Goal: Transaction & Acquisition: Purchase product/service

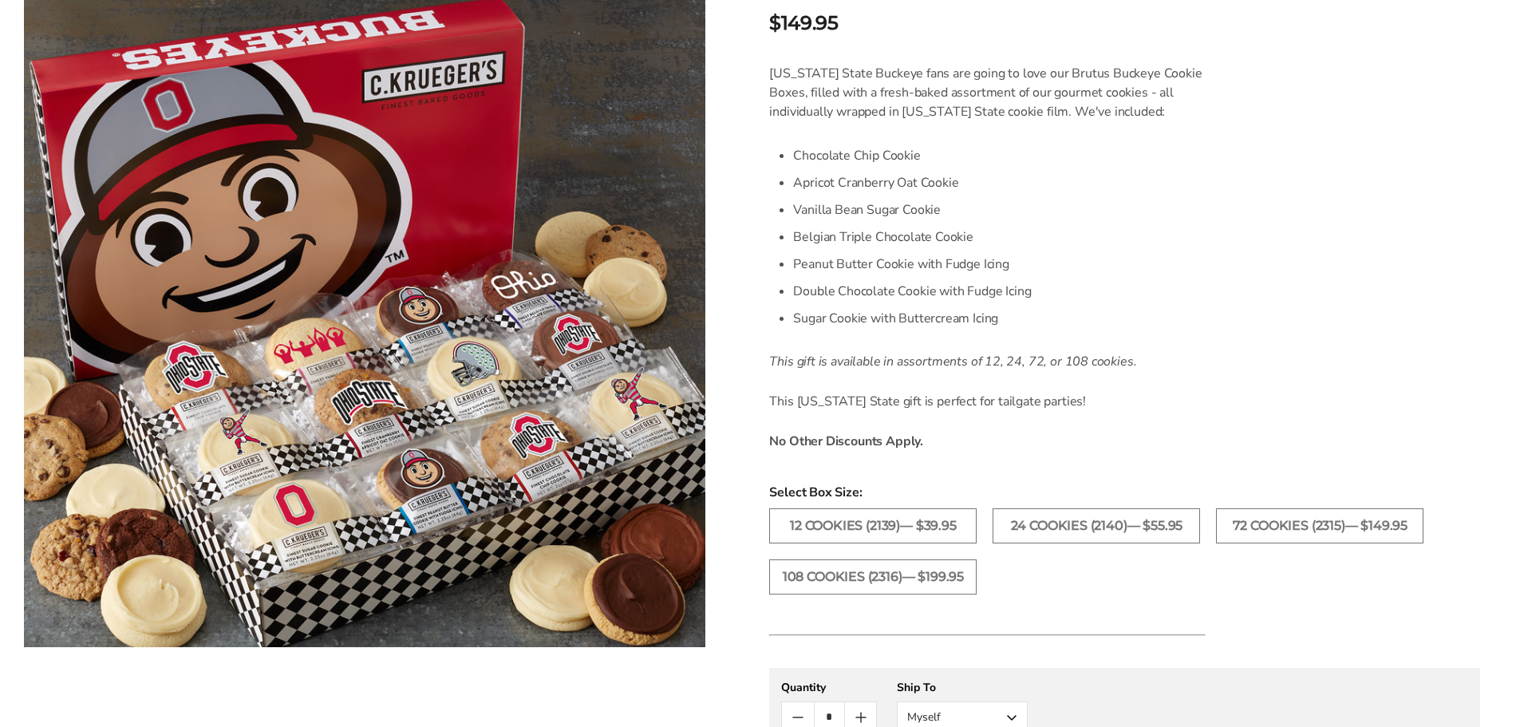
scroll to position [479, 0]
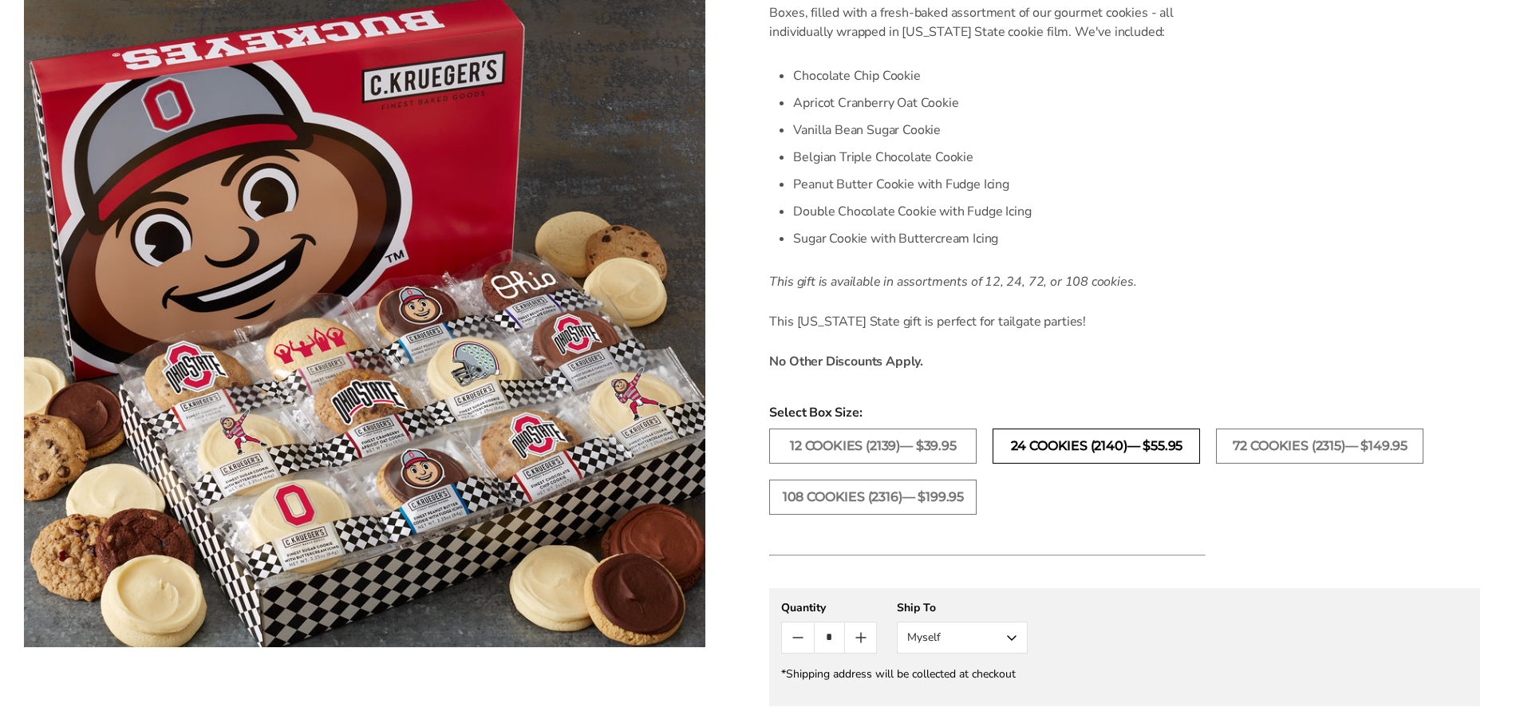
click at [1075, 446] on label "24 Cookies (2140)— $55.95" at bounding box center [1096, 446] width 207 height 35
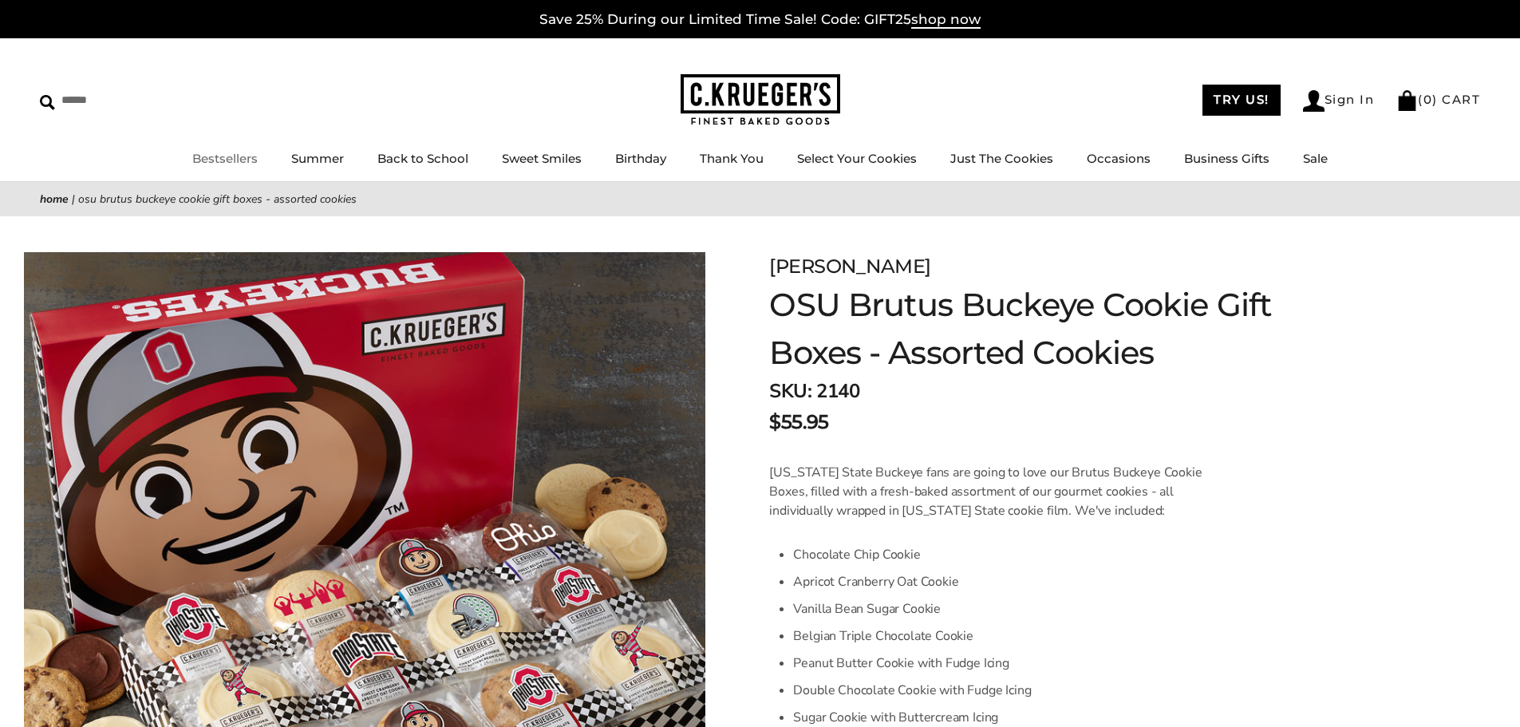
click at [235, 155] on link "Bestsellers" at bounding box center [224, 158] width 65 height 15
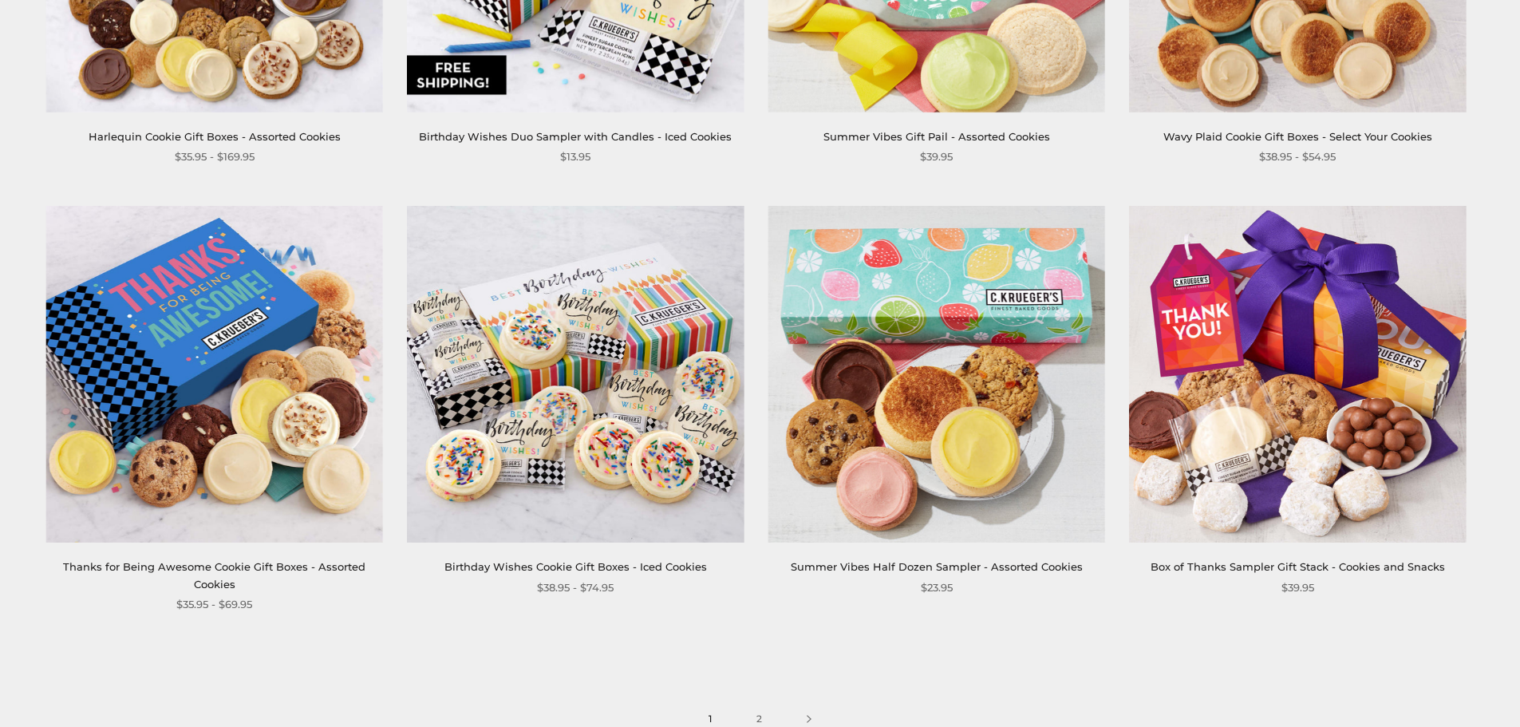
scroll to position [2554, 0]
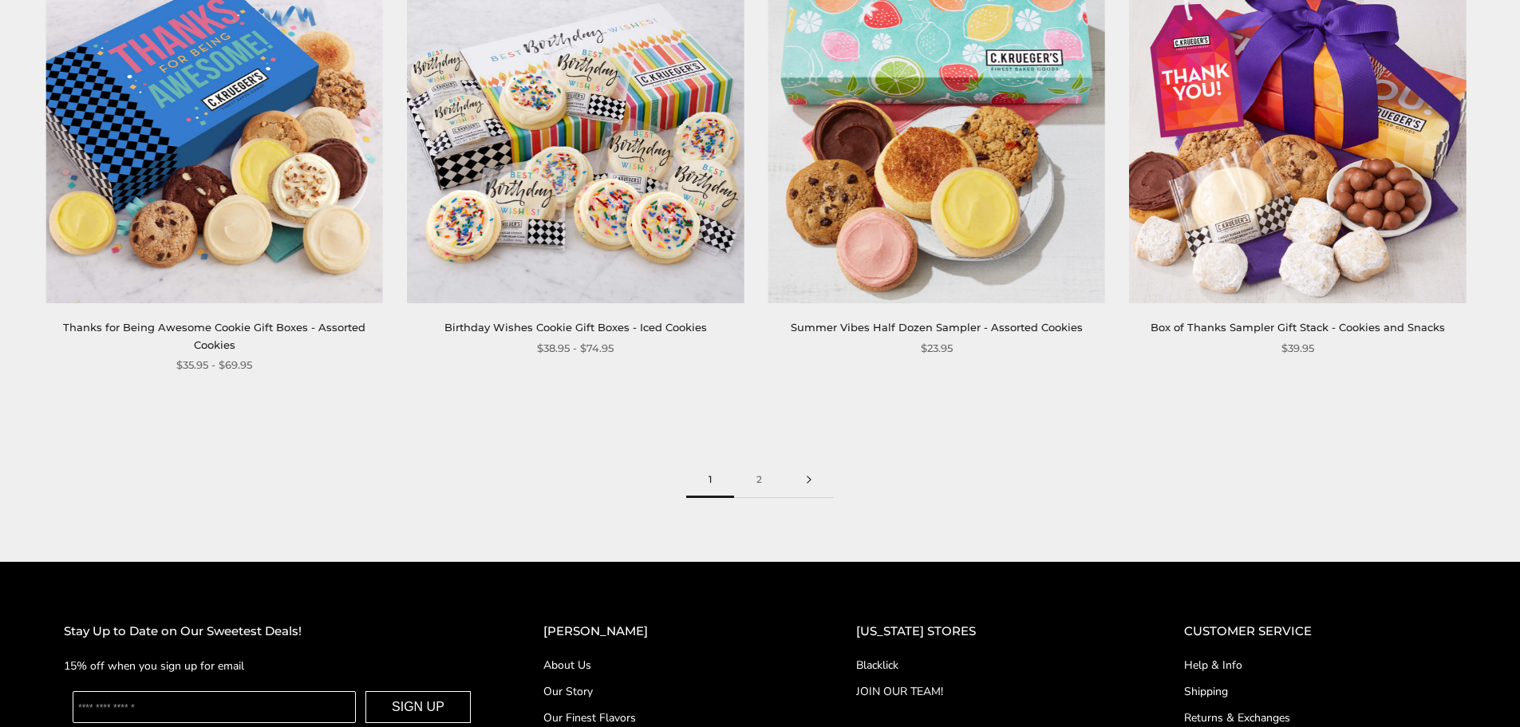
click at [812, 477] on link at bounding box center [808, 480] width 49 height 36
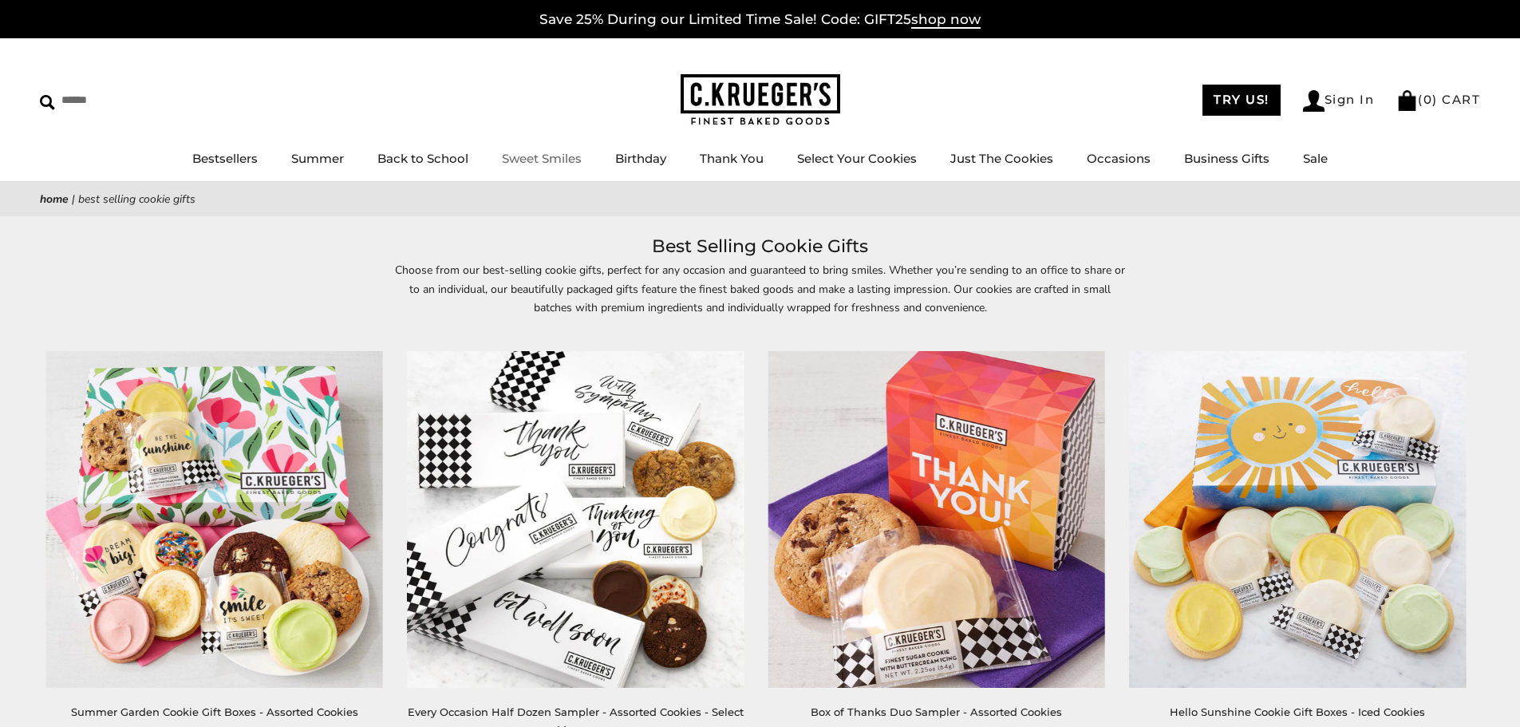
click at [552, 156] on link "Sweet Smiles" at bounding box center [542, 158] width 80 height 15
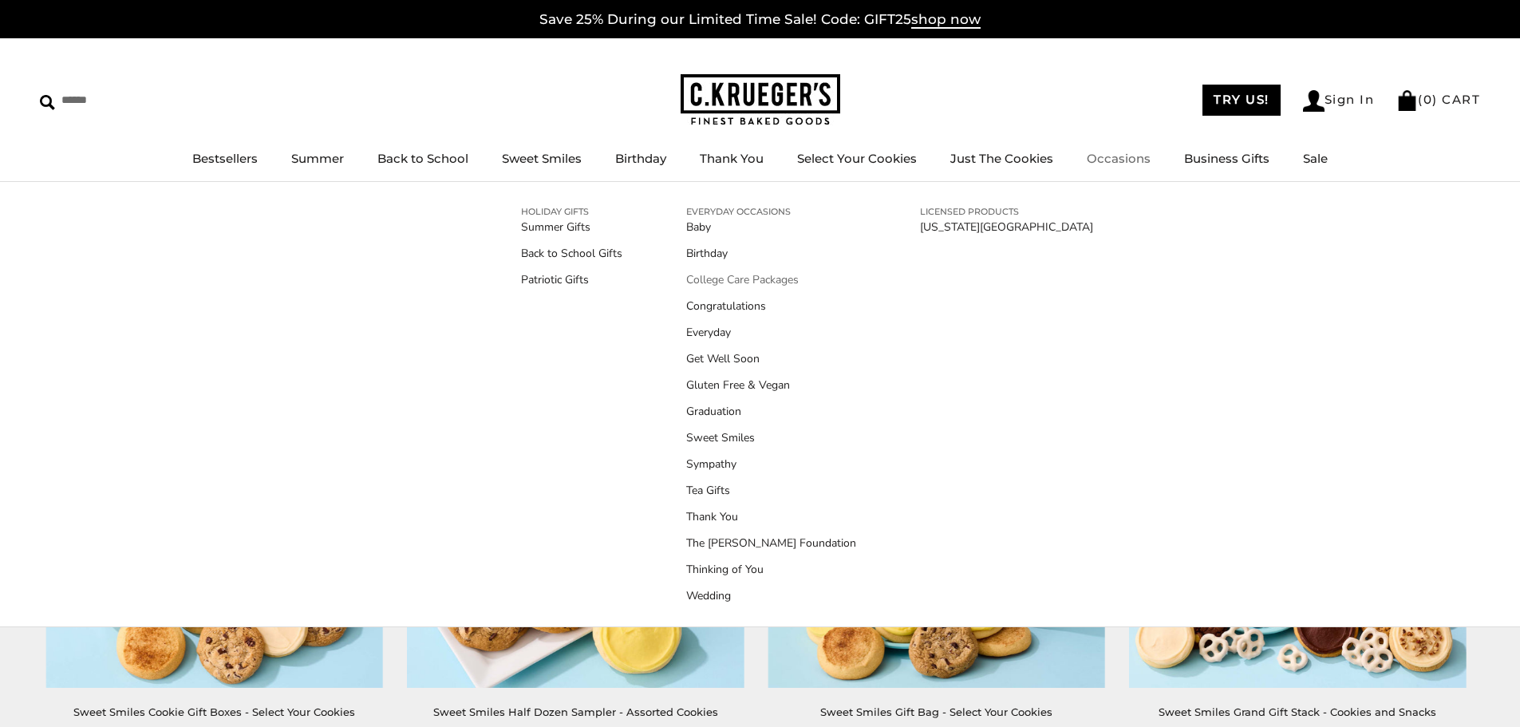
click at [743, 281] on link "College Care Packages" at bounding box center [771, 279] width 170 height 17
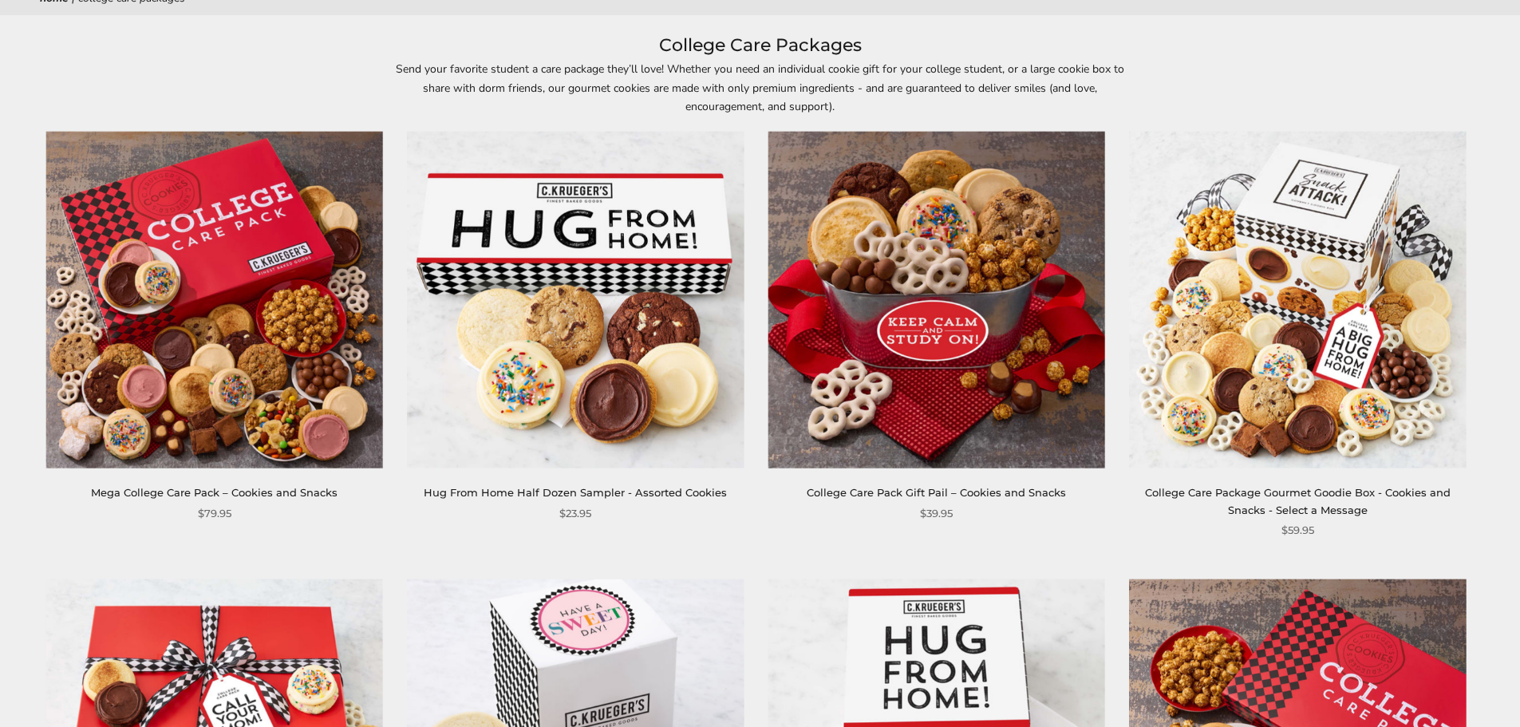
scroll to position [239, 0]
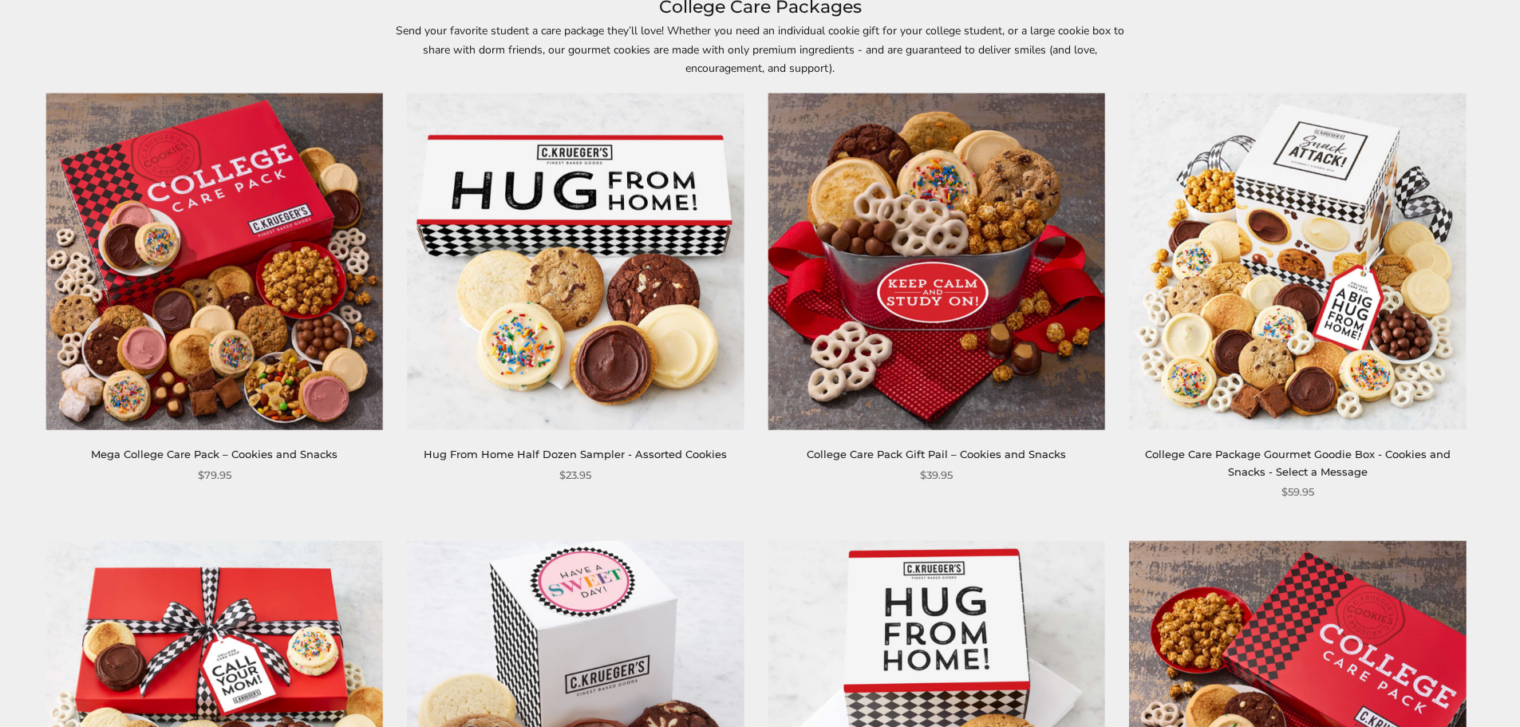
click at [243, 452] on link "Mega College Care Pack – Cookies and Snacks" at bounding box center [214, 454] width 247 height 13
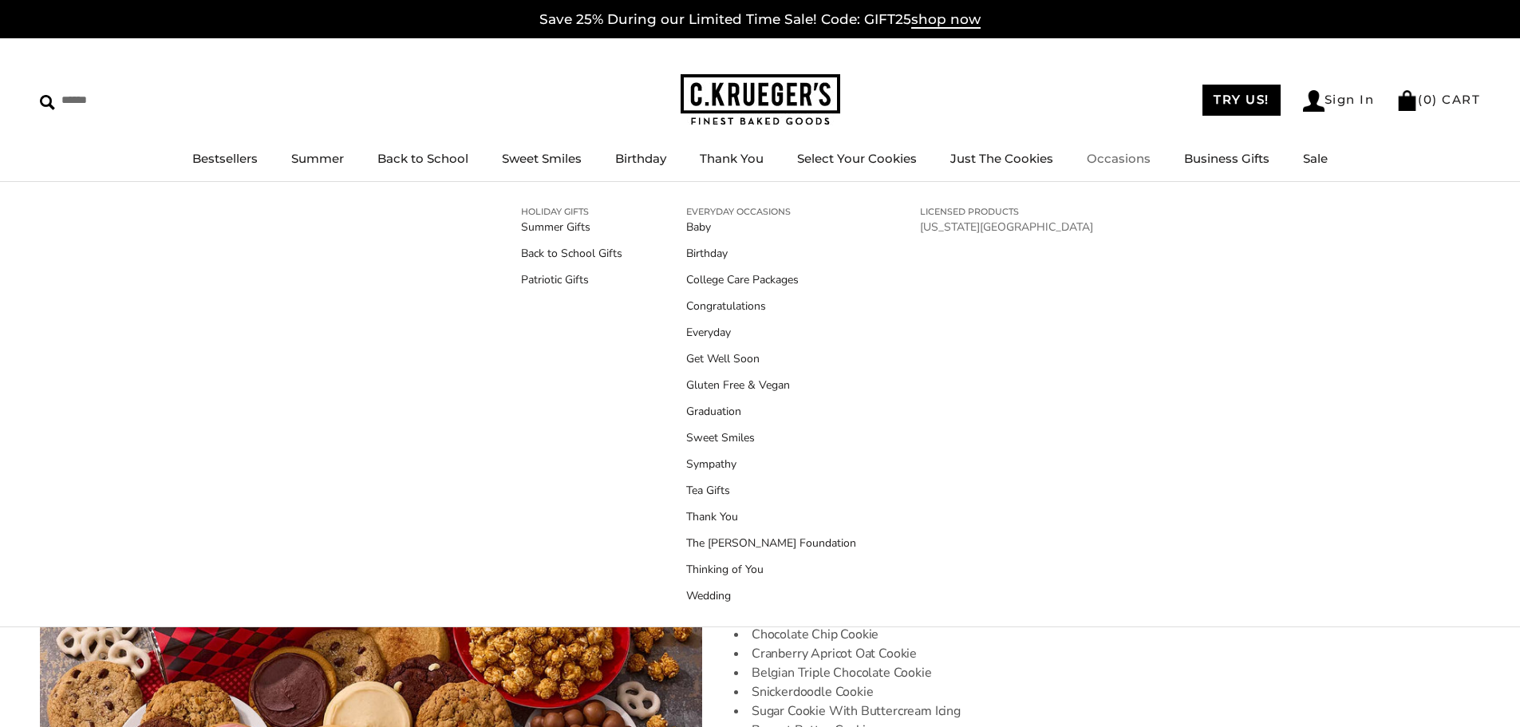
click at [978, 223] on link "[US_STATE][GEOGRAPHIC_DATA]" at bounding box center [1006, 227] width 173 height 17
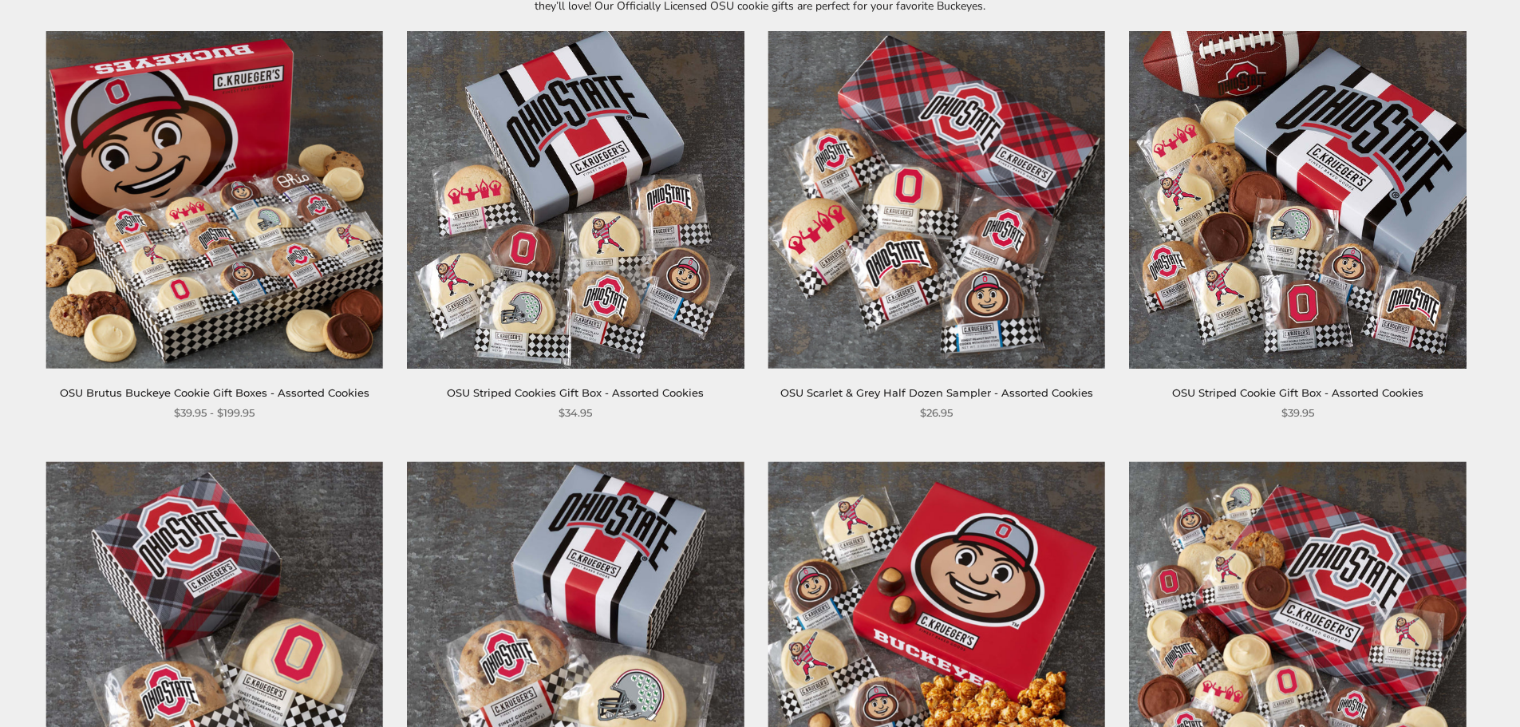
scroll to position [718, 0]
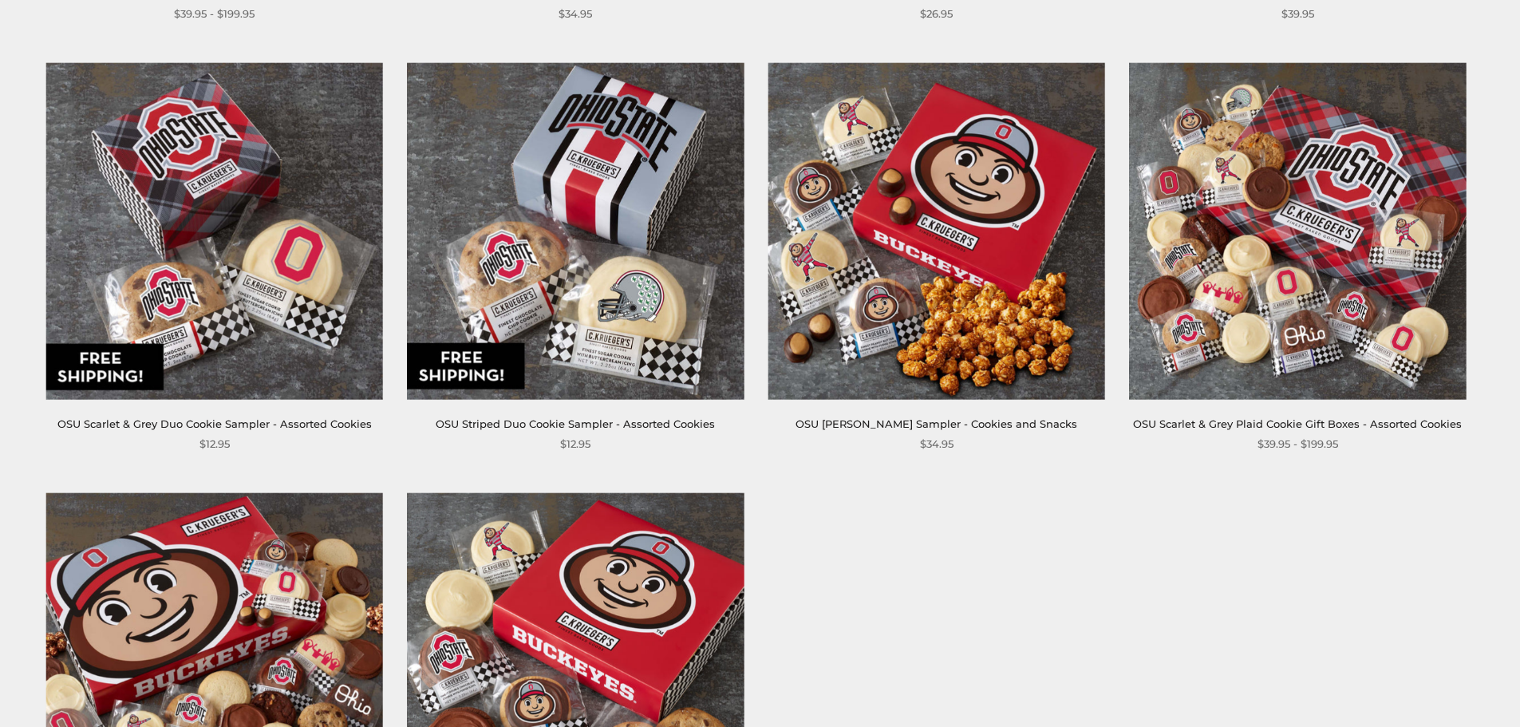
click at [1373, 207] on img at bounding box center [1297, 230] width 337 height 337
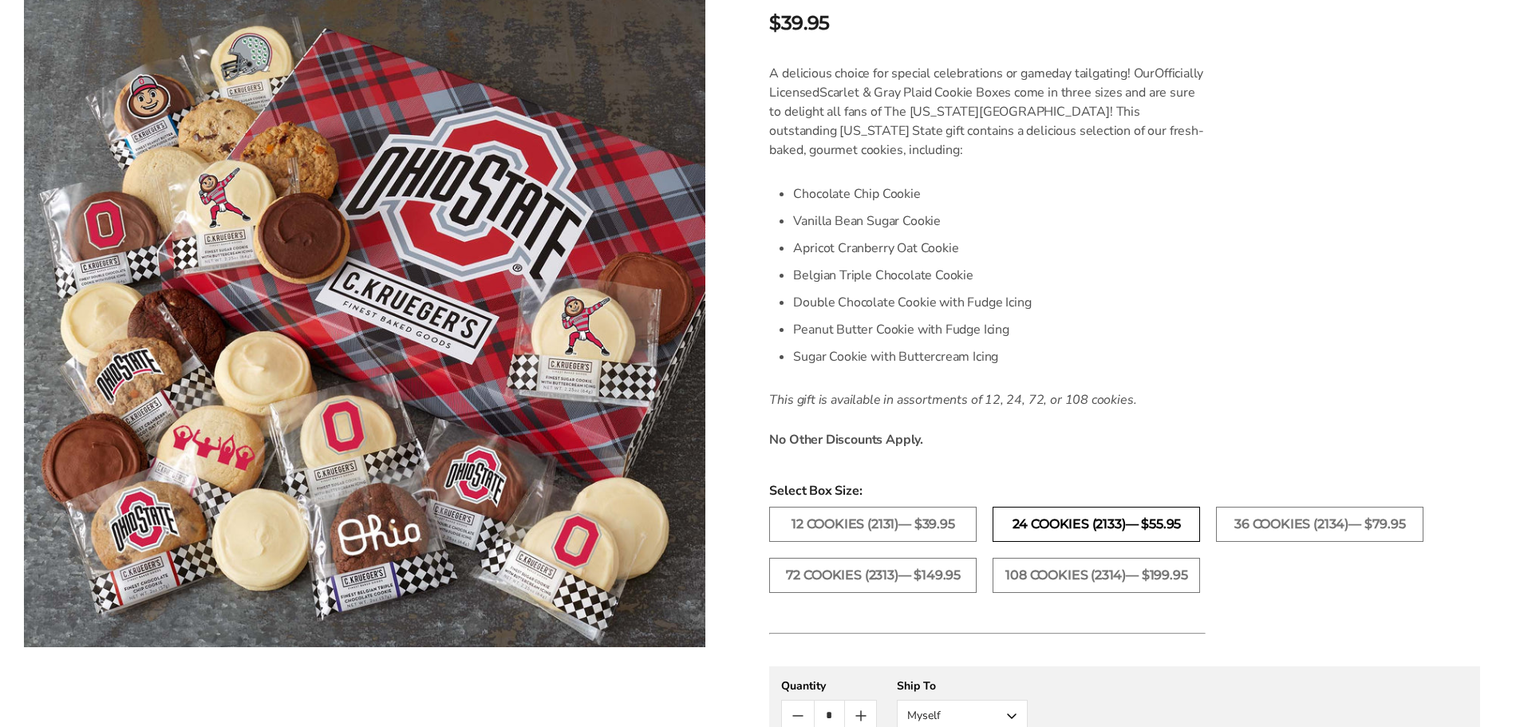
click at [1144, 524] on label "24 Cookies (2133)— $55.95" at bounding box center [1096, 524] width 207 height 35
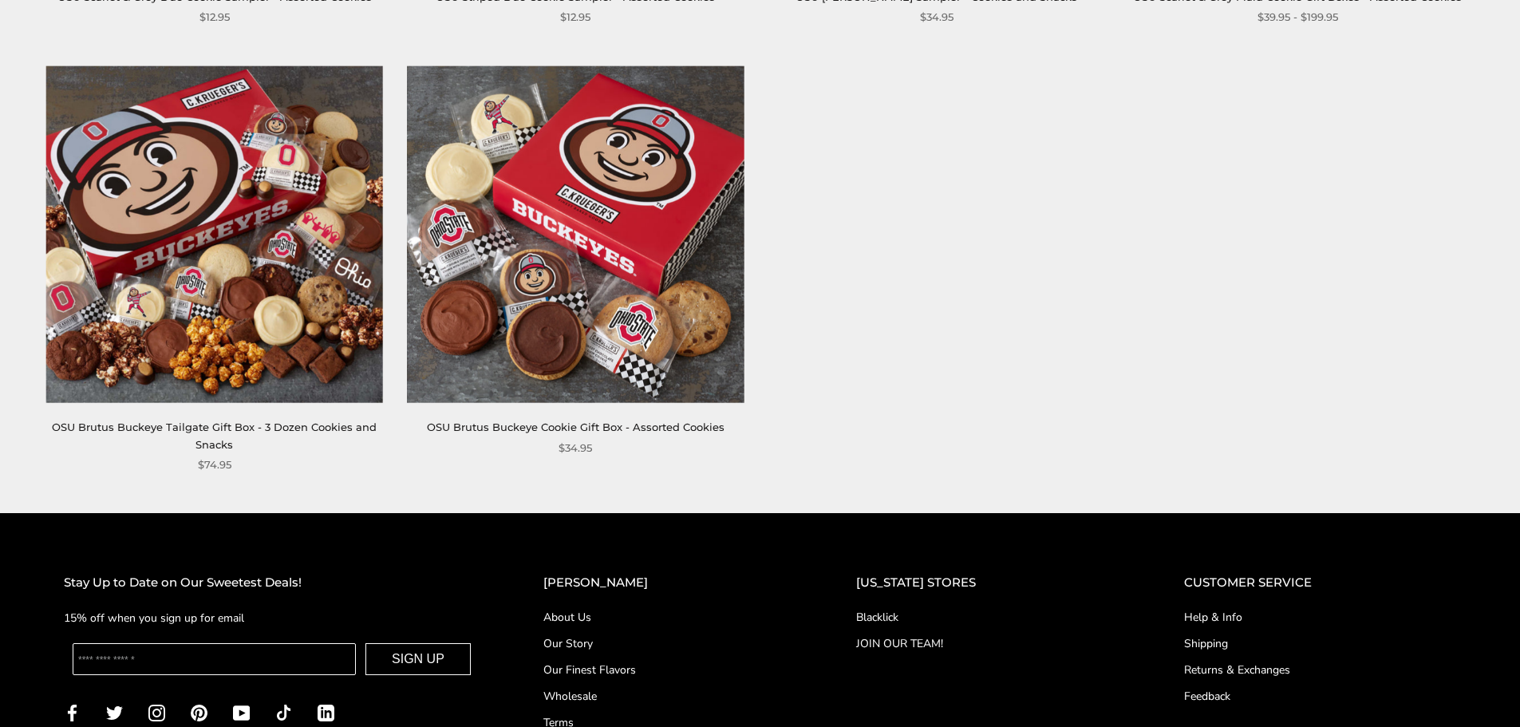
scroll to position [1117, 0]
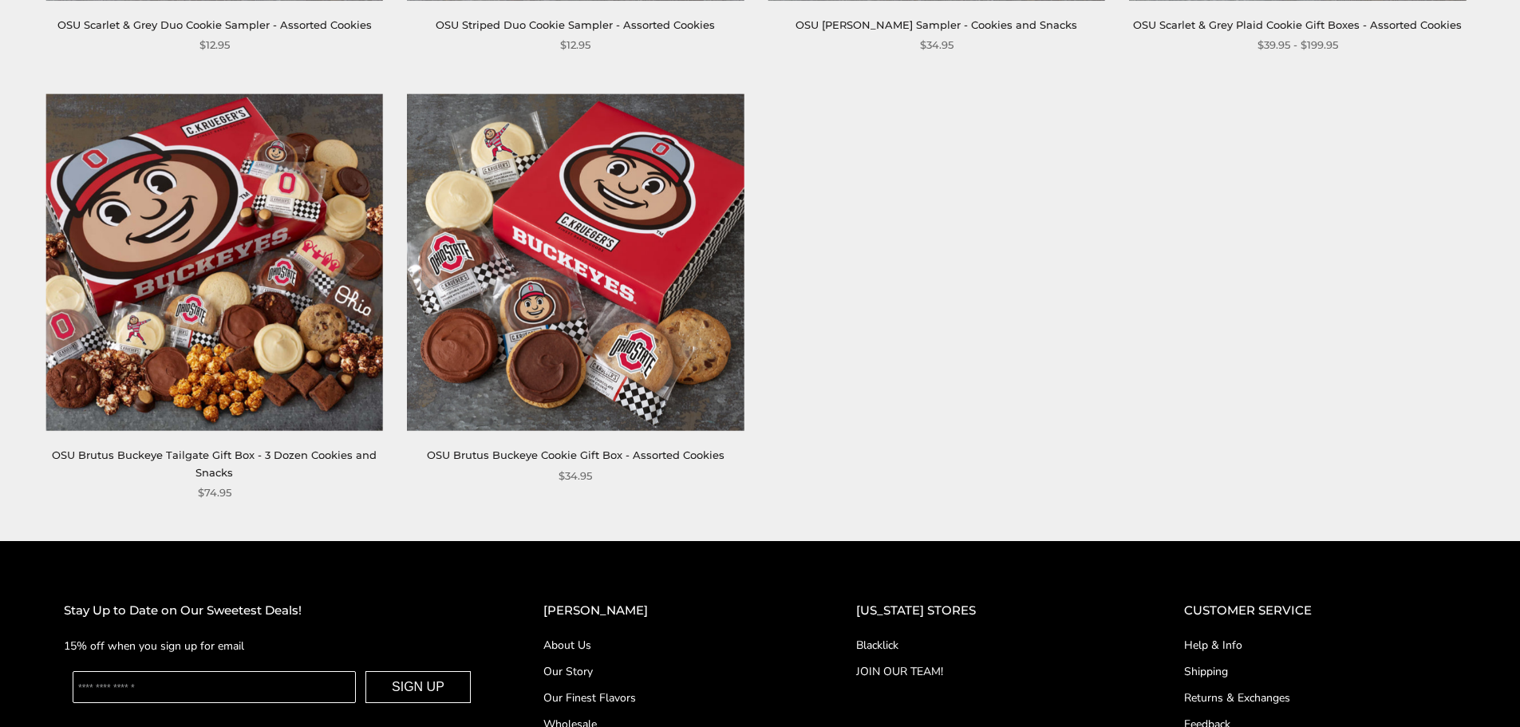
click at [255, 265] on img at bounding box center [214, 262] width 337 height 337
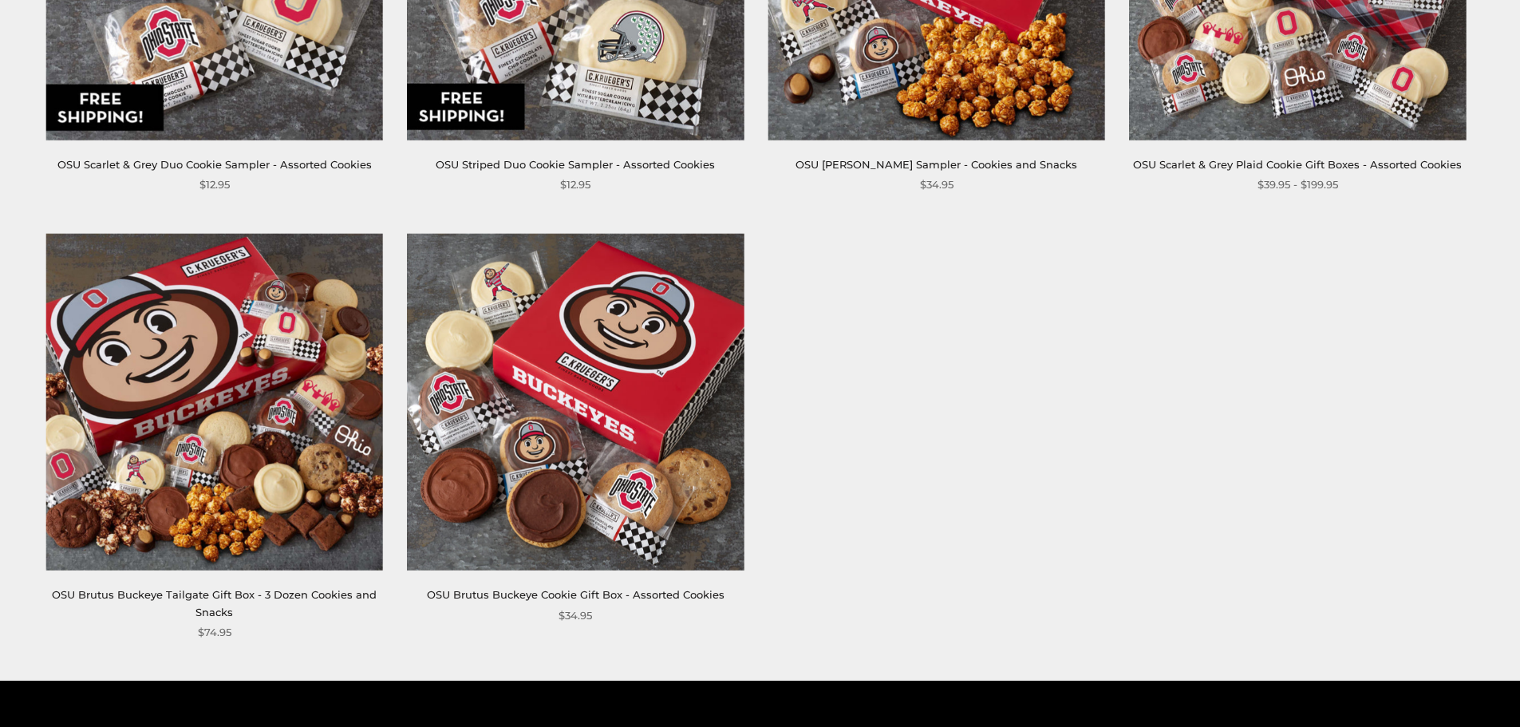
scroll to position [1037, 0]
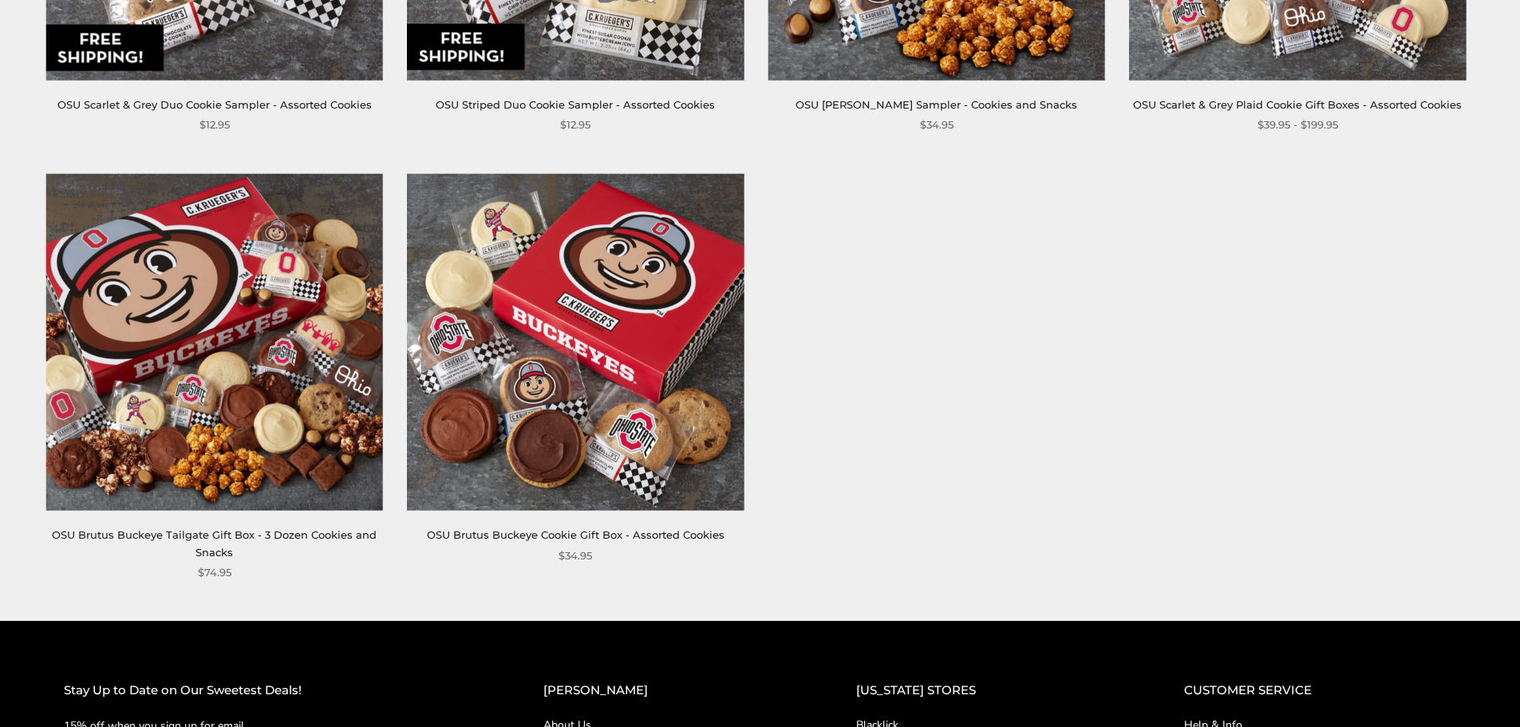
click at [225, 245] on img at bounding box center [214, 342] width 337 height 337
